Goal: Task Accomplishment & Management: Use online tool/utility

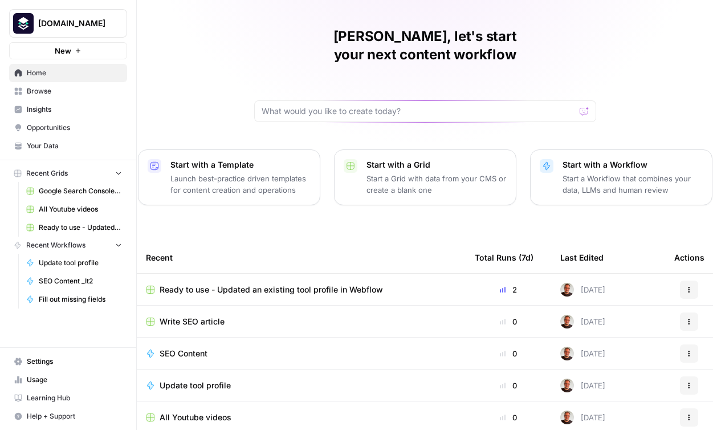
scroll to position [42, 0]
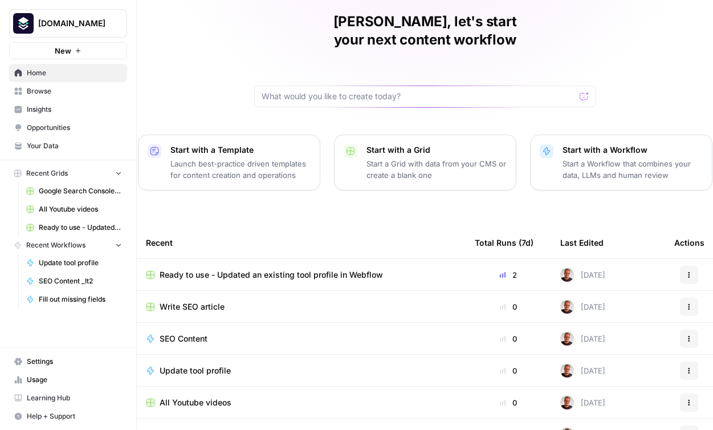
click at [250, 269] on span "Ready to use - Updated an existing tool profile in Webflow" at bounding box center [271, 274] width 223 height 11
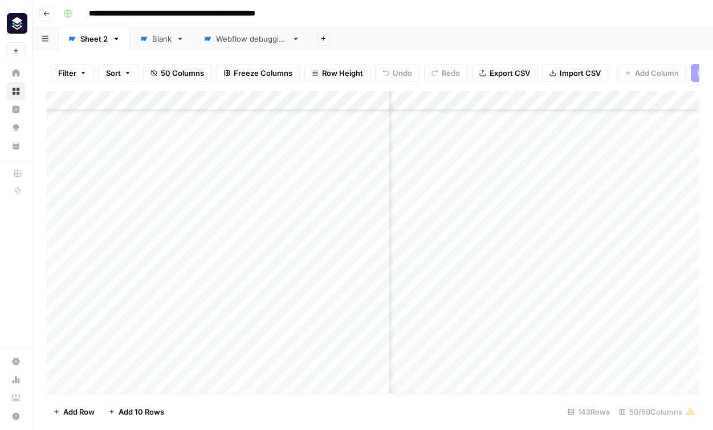
scroll to position [0, 1018]
click at [515, 102] on div "Add Column" at bounding box center [372, 242] width 653 height 302
click at [496, 175] on span "Filter" at bounding box center [518, 180] width 100 height 11
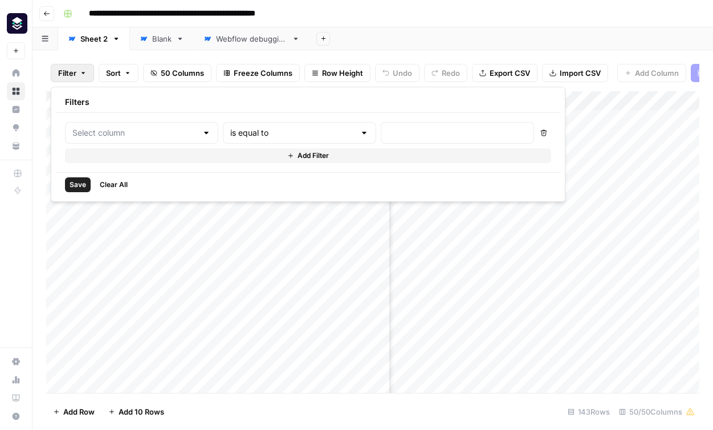
type input "Description tool - old"
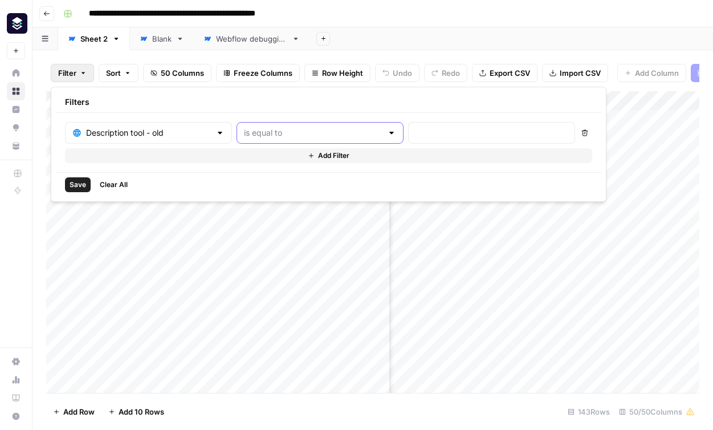
click at [275, 135] on input "text" at bounding box center [313, 132] width 139 height 11
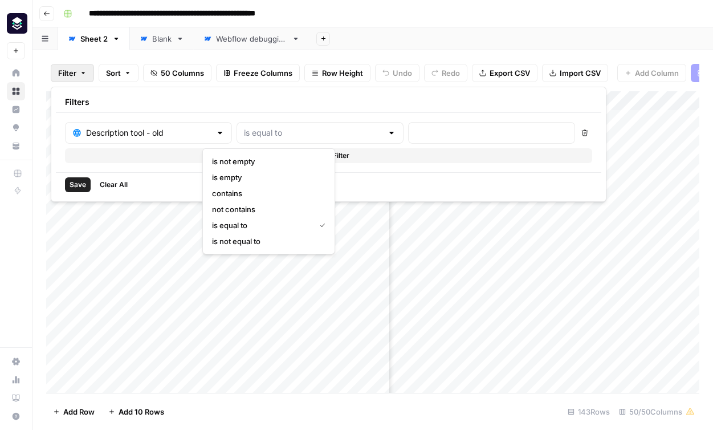
click at [260, 181] on span "is empty" at bounding box center [266, 177] width 109 height 11
type input "is empty"
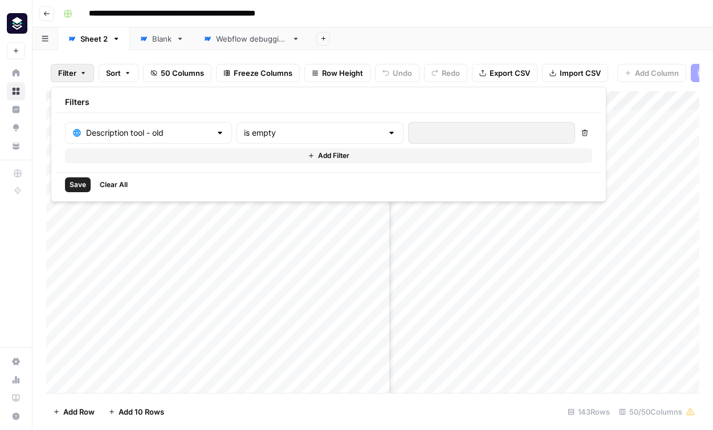
click at [84, 186] on span "Save" at bounding box center [78, 185] width 17 height 10
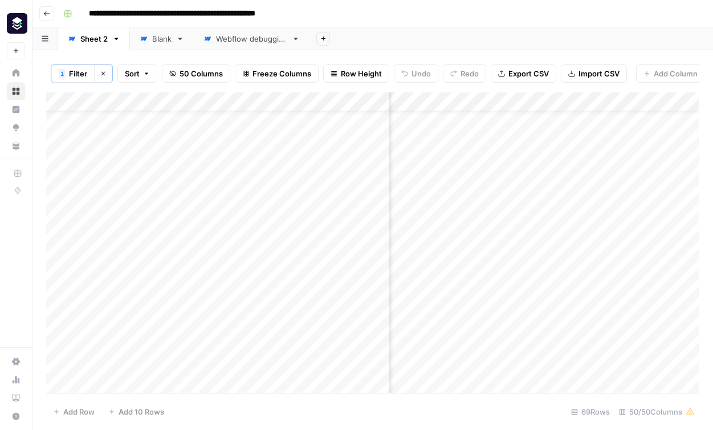
scroll to position [32, 2832]
click at [563, 244] on div "Add Column" at bounding box center [372, 242] width 653 height 300
click at [564, 264] on div "Add Column" at bounding box center [372, 242] width 653 height 300
click at [564, 360] on div "Add Column" at bounding box center [372, 242] width 653 height 300
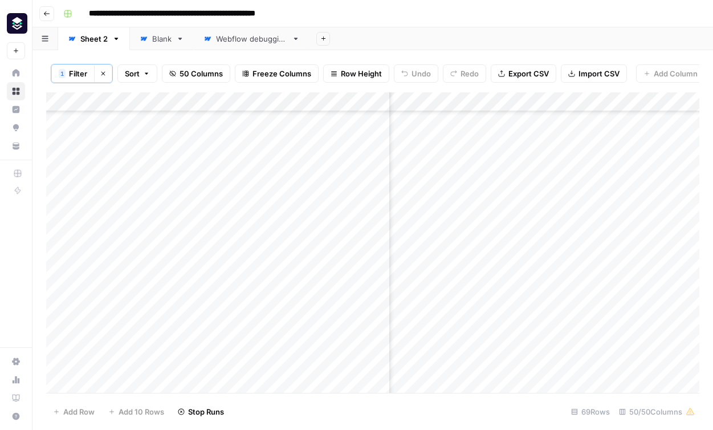
scroll to position [198, 2832]
click at [565, 367] on div "Add Column" at bounding box center [372, 242] width 653 height 300
click at [566, 348] on div "Add Column" at bounding box center [372, 242] width 653 height 300
click at [567, 358] on div "Add Column" at bounding box center [372, 242] width 653 height 300
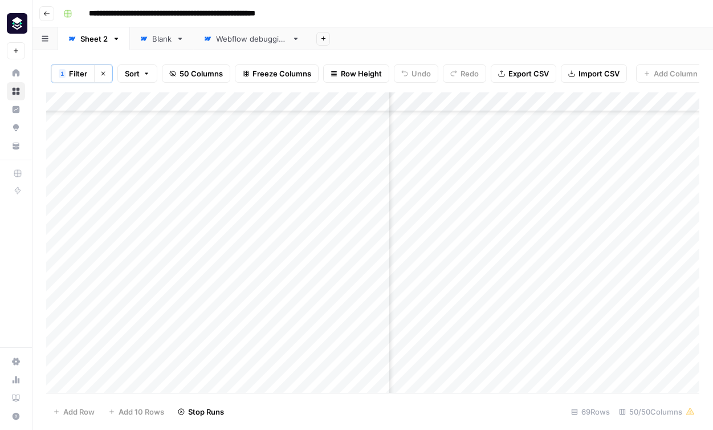
scroll to position [530, 2832]
click at [563, 346] on div "Add Column" at bounding box center [372, 242] width 653 height 300
click at [450, 325] on div "Add Column" at bounding box center [372, 242] width 653 height 300
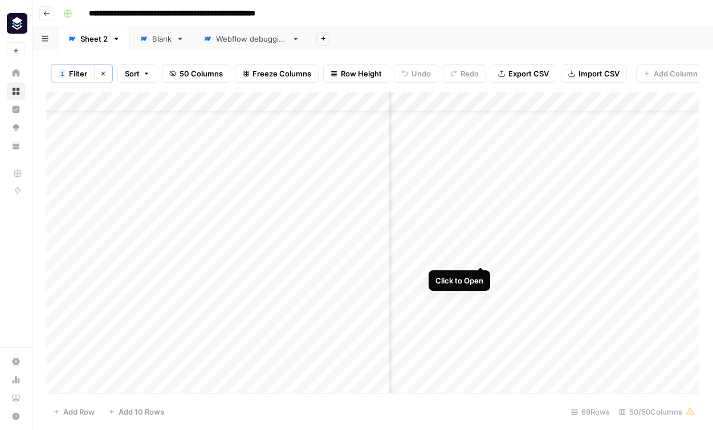
click at [479, 258] on div "Add Column" at bounding box center [372, 242] width 653 height 300
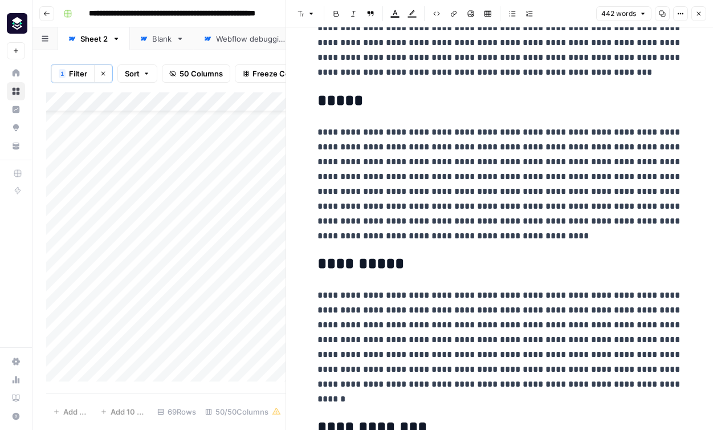
scroll to position [105, 0]
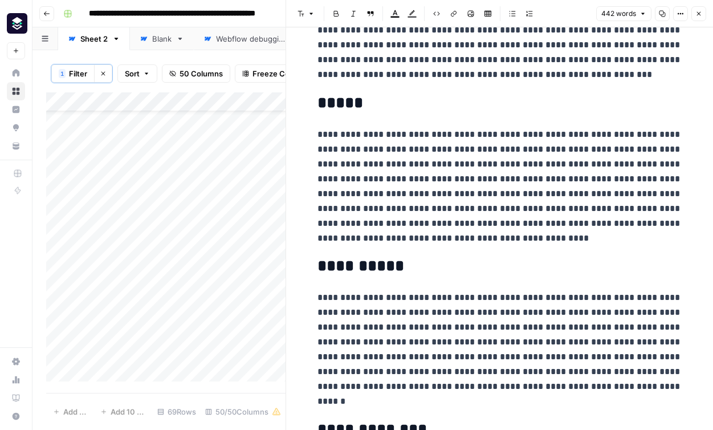
click at [699, 18] on button "Close" at bounding box center [698, 13] width 15 height 15
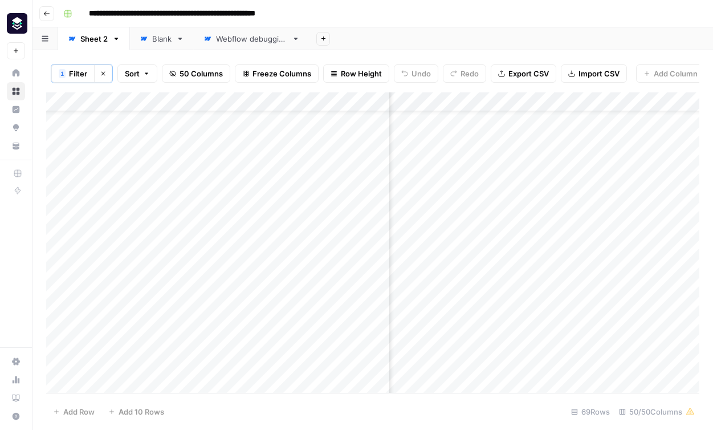
click at [571, 254] on div "Add Column" at bounding box center [372, 242] width 653 height 300
click at [572, 296] on div "Add Column" at bounding box center [372, 242] width 653 height 300
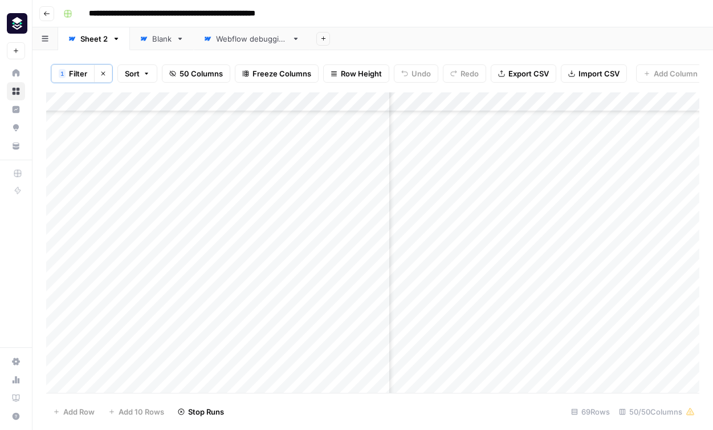
click at [571, 332] on div "Add Column" at bounding box center [372, 242] width 653 height 300
click at [455, 327] on div "Add Column" at bounding box center [372, 242] width 653 height 300
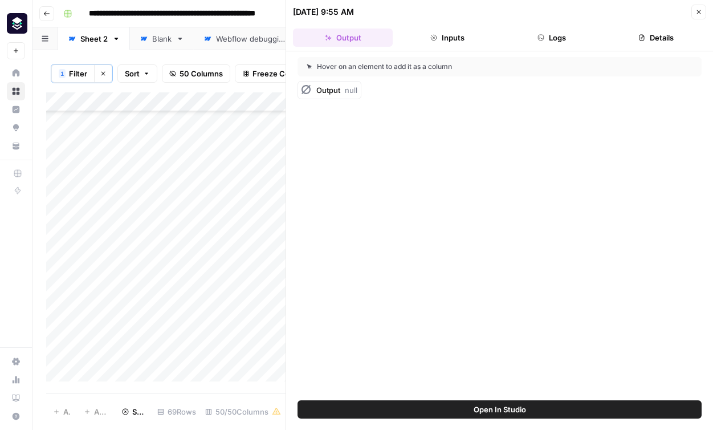
click at [699, 11] on icon "button" at bounding box center [699, 12] width 4 height 4
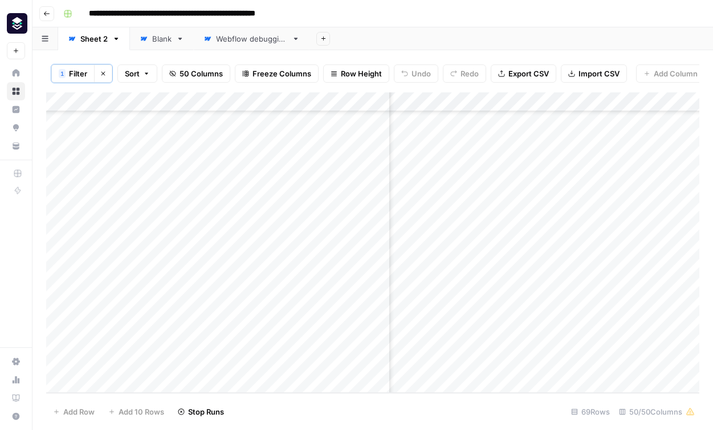
scroll to position [1055, 3056]
click at [648, 323] on div "Add Column" at bounding box center [372, 242] width 653 height 300
click at [666, 324] on div "Add Column" at bounding box center [372, 242] width 653 height 300
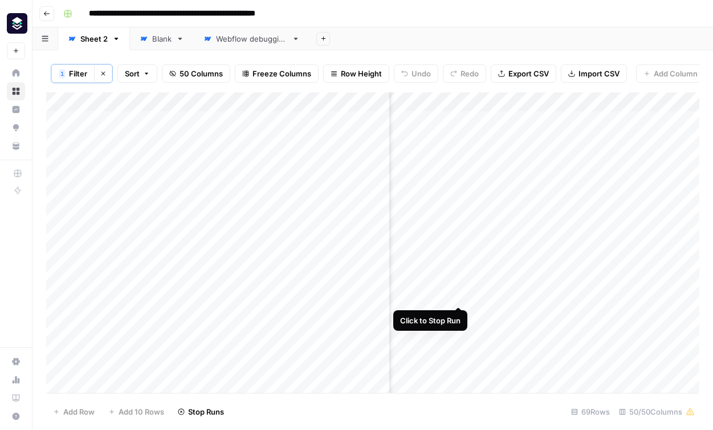
click at [461, 295] on div "Add Column" at bounding box center [372, 242] width 653 height 300
click at [543, 291] on div "Add Column" at bounding box center [372, 242] width 653 height 300
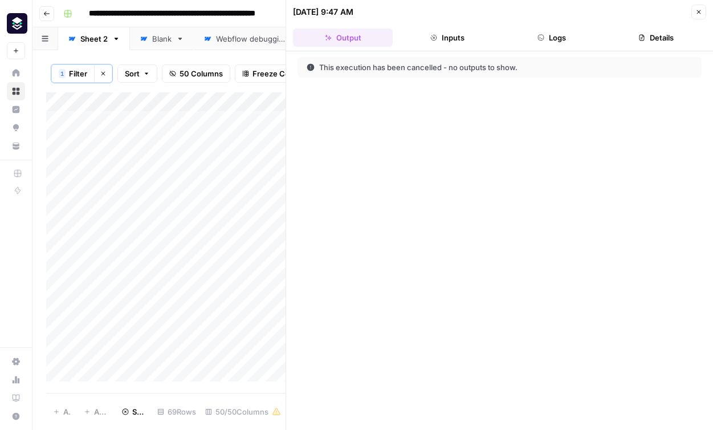
click at [449, 40] on button "Inputs" at bounding box center [447, 38] width 100 height 18
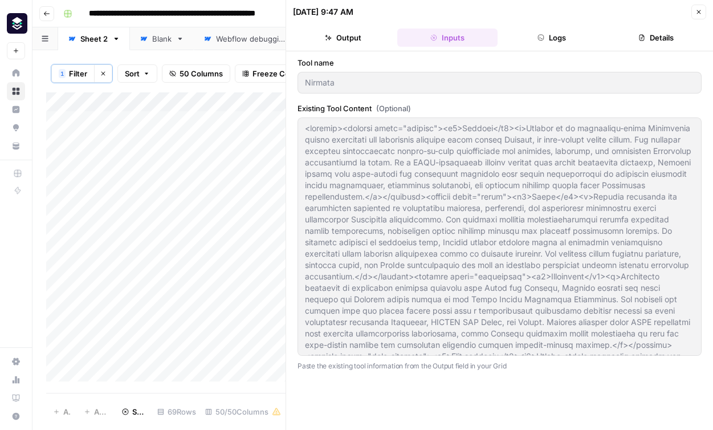
click at [566, 40] on button "Logs" at bounding box center [552, 38] width 100 height 18
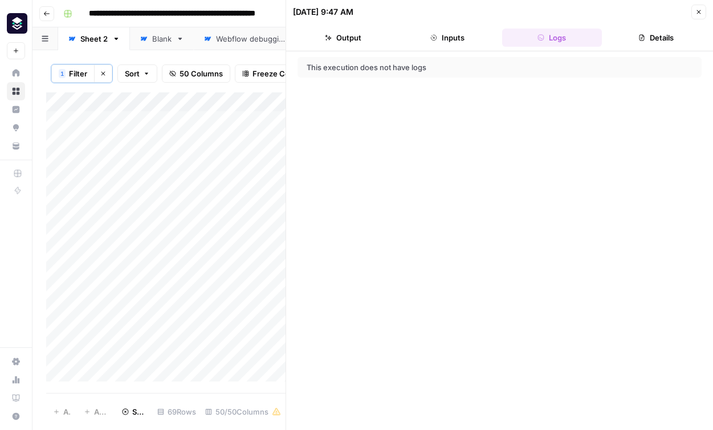
click at [663, 39] on button "Details" at bounding box center [657, 38] width 100 height 18
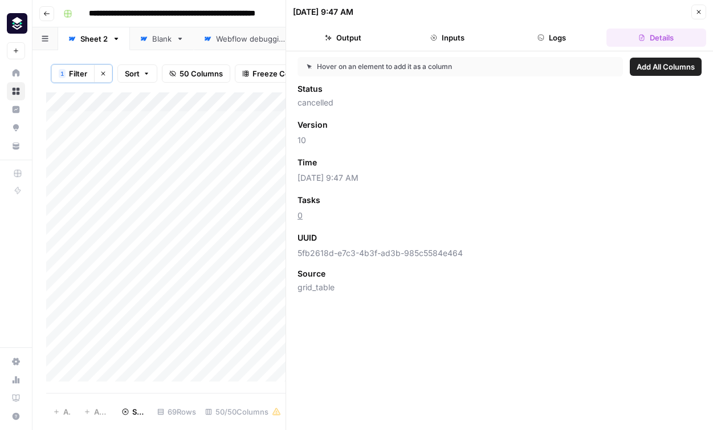
click at [700, 13] on icon "button" at bounding box center [698, 12] width 7 height 7
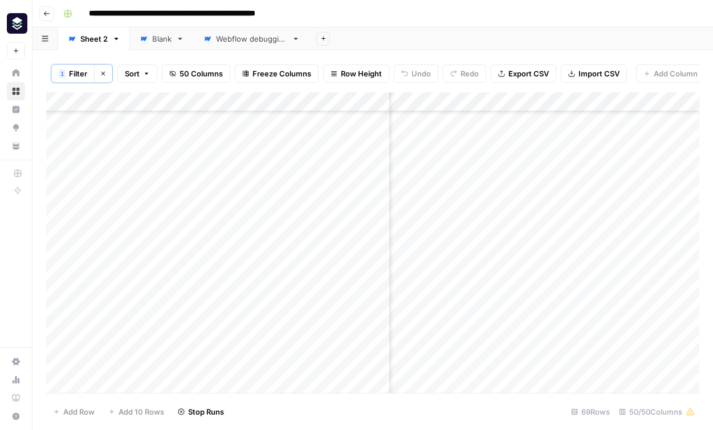
scroll to position [188, 2910]
click at [527, 341] on div "Add Column" at bounding box center [372, 242] width 653 height 300
click at [528, 360] on div "Add Column" at bounding box center [372, 242] width 653 height 300
click at [528, 320] on div "Add Column" at bounding box center [372, 242] width 653 height 300
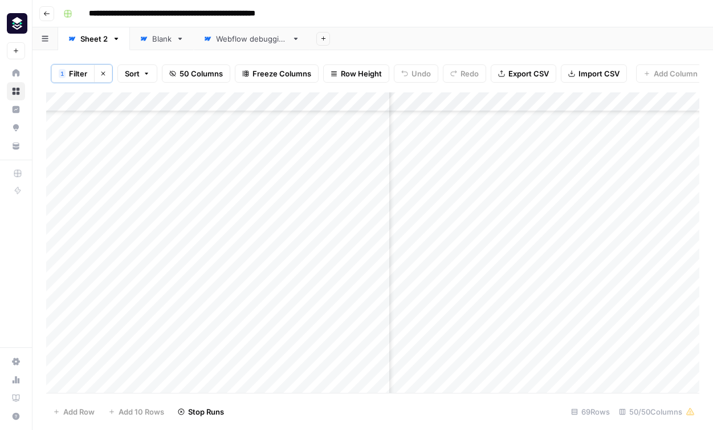
scroll to position [397, 2910]
click at [528, 283] on div "Add Column" at bounding box center [372, 242] width 653 height 300
click at [528, 304] on div "Add Column" at bounding box center [372, 242] width 653 height 300
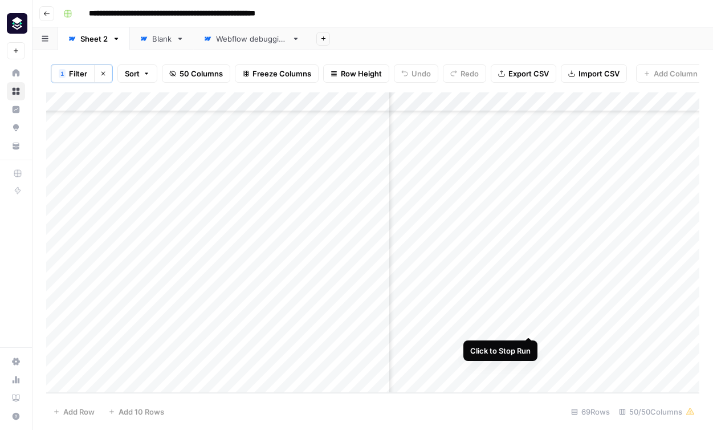
click at [528, 323] on div "Add Column" at bounding box center [372, 242] width 653 height 300
click at [508, 194] on div "Add Column" at bounding box center [372, 242] width 653 height 300
click at [458, 321] on div "Add Column" at bounding box center [372, 242] width 653 height 300
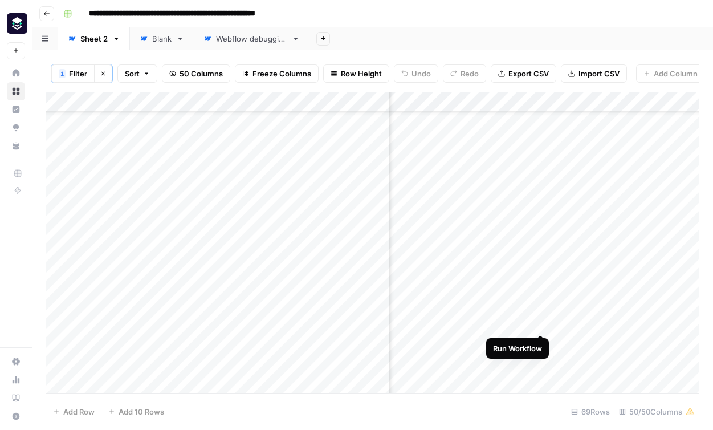
click at [539, 322] on div "Add Column" at bounding box center [372, 242] width 653 height 300
click at [500, 263] on div "Add Column" at bounding box center [372, 242] width 653 height 300
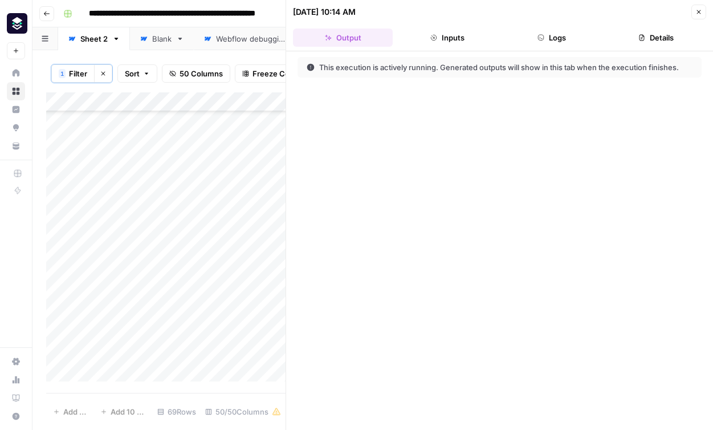
click at [451, 41] on button "Inputs" at bounding box center [447, 38] width 100 height 18
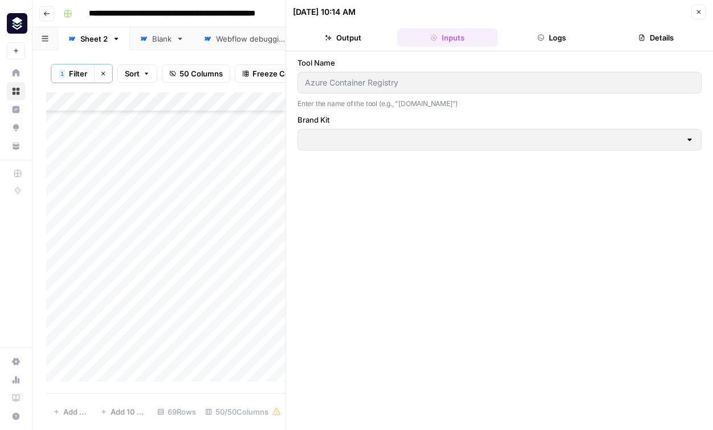
type input "Platform Engineering"
click at [565, 34] on button "Logs" at bounding box center [552, 38] width 100 height 18
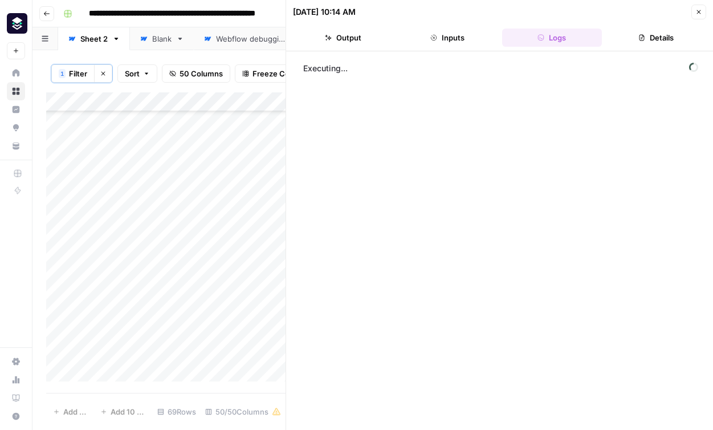
click at [655, 36] on button "Details" at bounding box center [657, 38] width 100 height 18
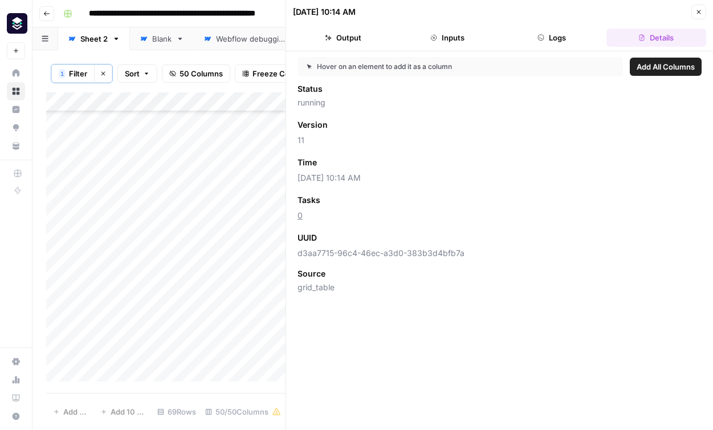
click at [704, 8] on button "Close" at bounding box center [698, 12] width 15 height 15
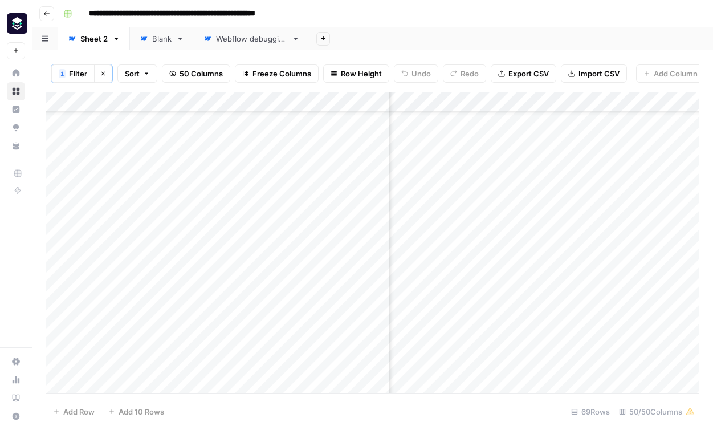
scroll to position [254, 2915]
click at [524, 293] on div "Add Column" at bounding box center [372, 242] width 653 height 300
click at [523, 291] on div "Add Column" at bounding box center [372, 242] width 653 height 300
click at [680, 343] on div "Add Column" at bounding box center [372, 242] width 653 height 300
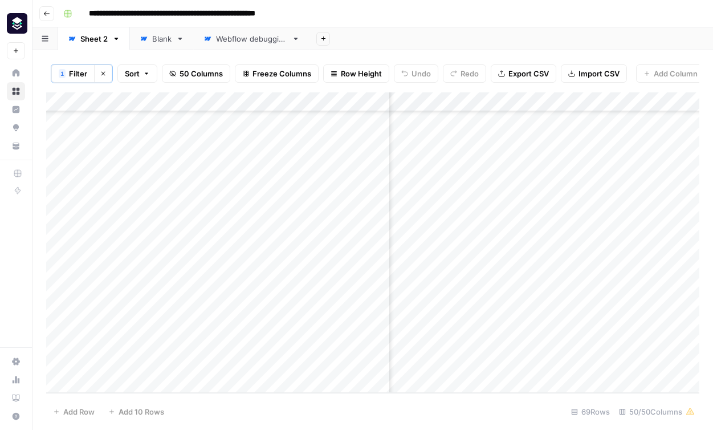
scroll to position [1055, 3043]
click at [590, 305] on div "Add Column" at bounding box center [372, 242] width 653 height 300
click at [589, 284] on div "Add Column" at bounding box center [372, 242] width 653 height 300
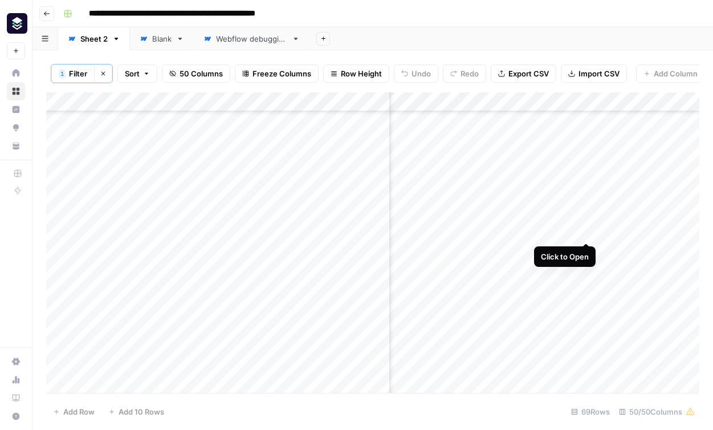
click at [589, 231] on div "Add Column" at bounding box center [372, 242] width 653 height 300
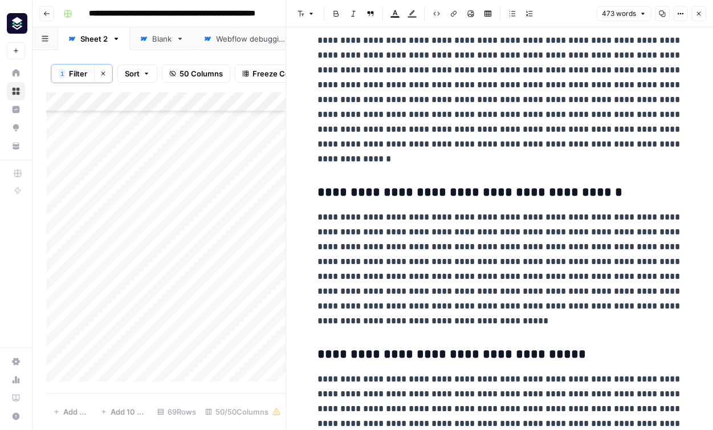
scroll to position [670, 0]
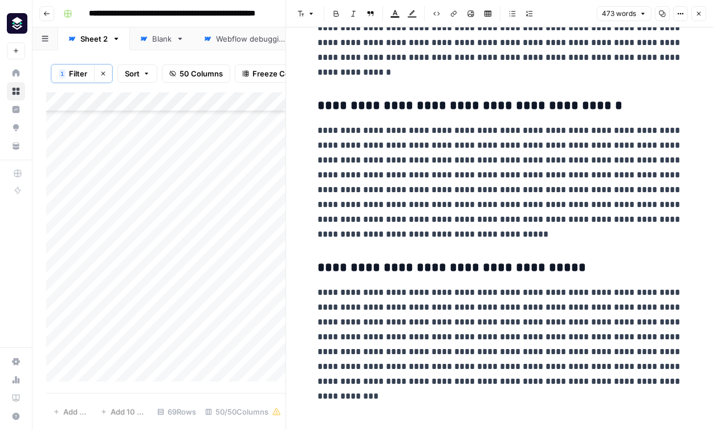
click at [700, 14] on icon "button" at bounding box center [698, 13] width 7 height 7
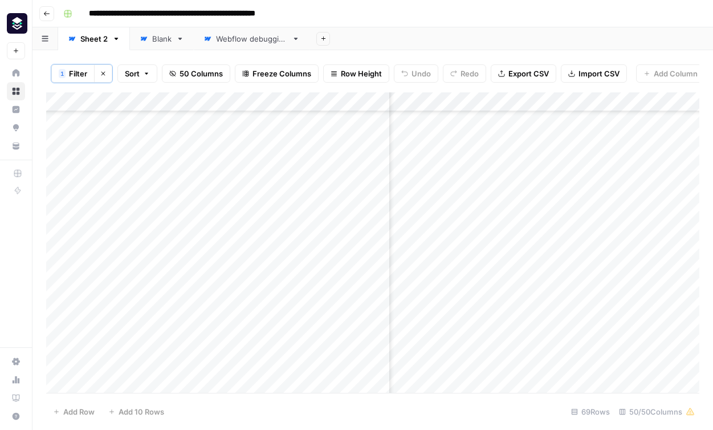
click at [677, 230] on div "Add Column" at bounding box center [372, 242] width 653 height 300
